Goal: Information Seeking & Learning: Check status

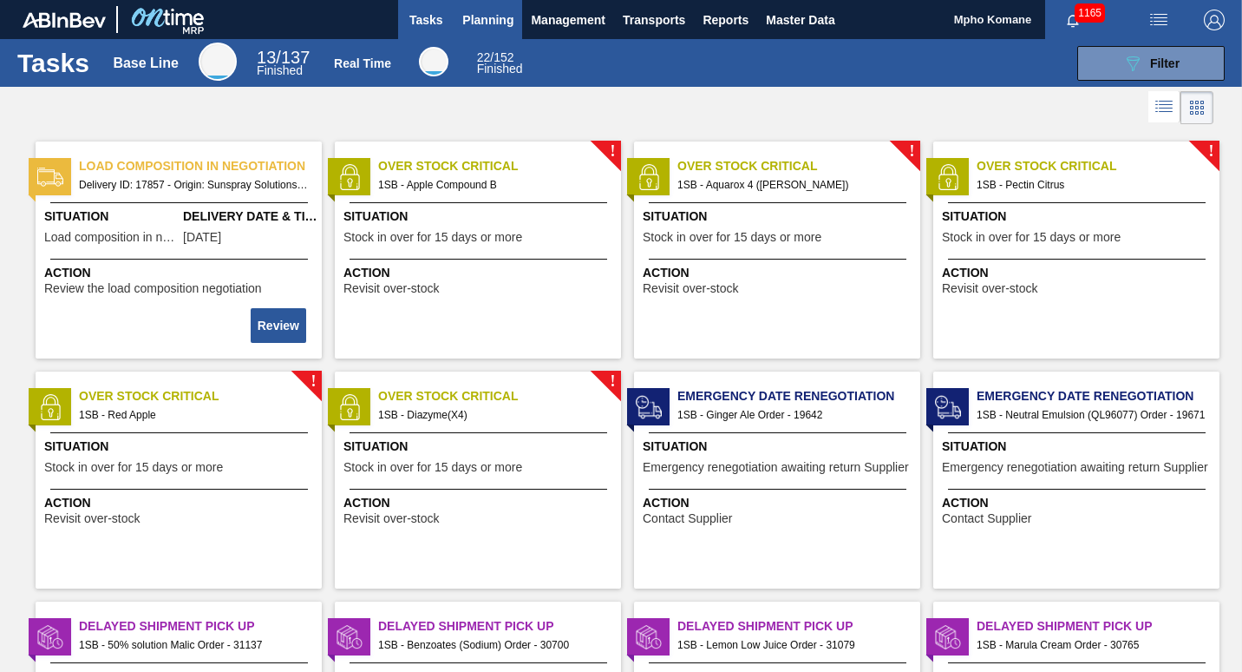
click at [494, 18] on span "Planning" at bounding box center [487, 20] width 51 height 21
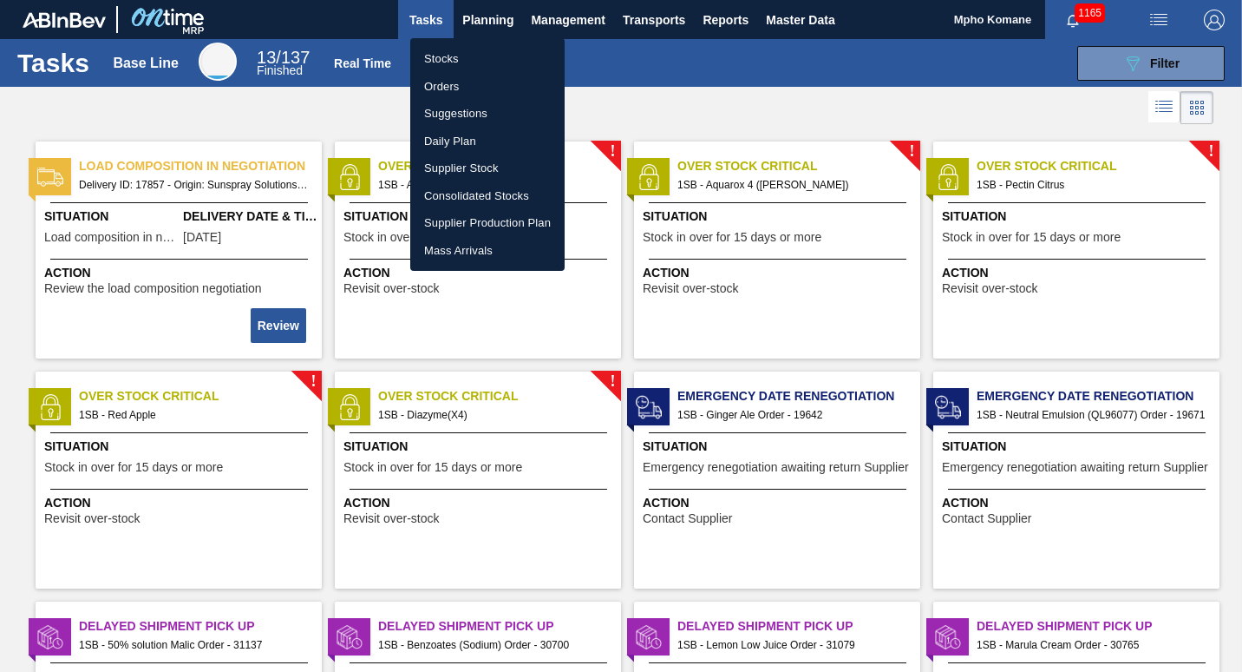
click at [454, 54] on li "Stocks" at bounding box center [487, 59] width 154 height 28
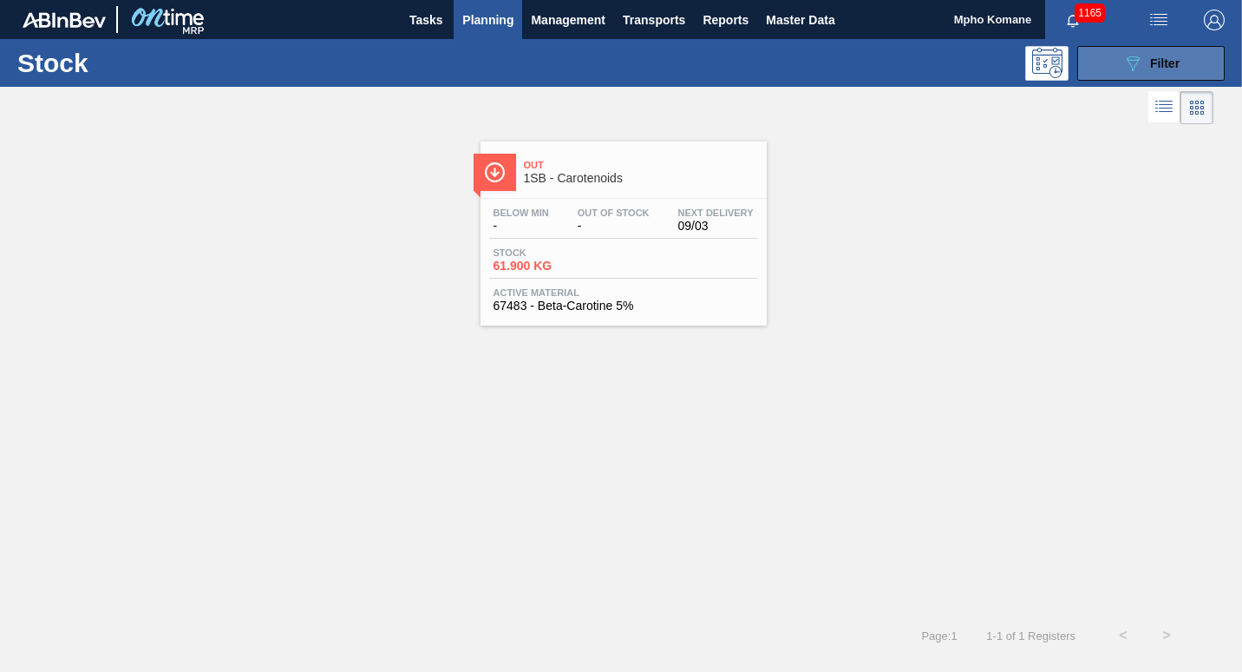
click at [1103, 62] on button "089F7B8B-B2A5-4AFE-B5C0-19BA573D28AC Filter" at bounding box center [1151, 63] width 147 height 35
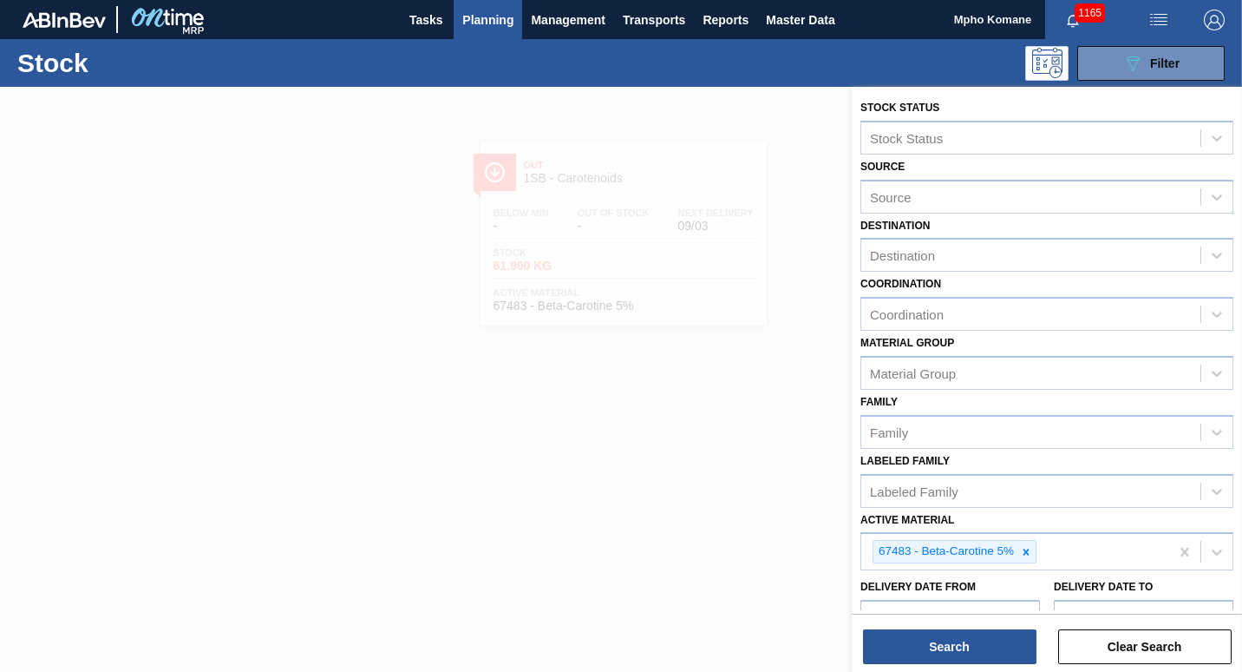
click at [704, 588] on div at bounding box center [621, 423] width 1242 height 672
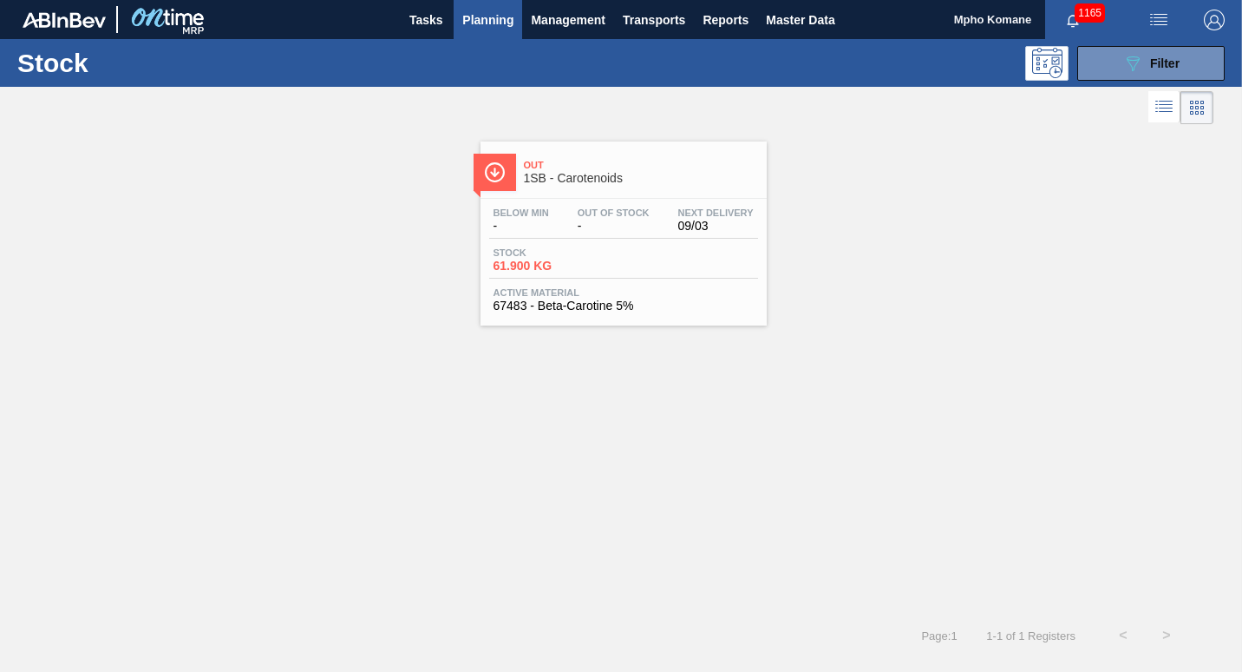
click at [570, 239] on div "Below Min - Out Of Stock - Next Delivery 09/03 Stock 61.900 KG Active Material …" at bounding box center [624, 258] width 286 height 118
